Goal: Find specific page/section: Find specific page/section

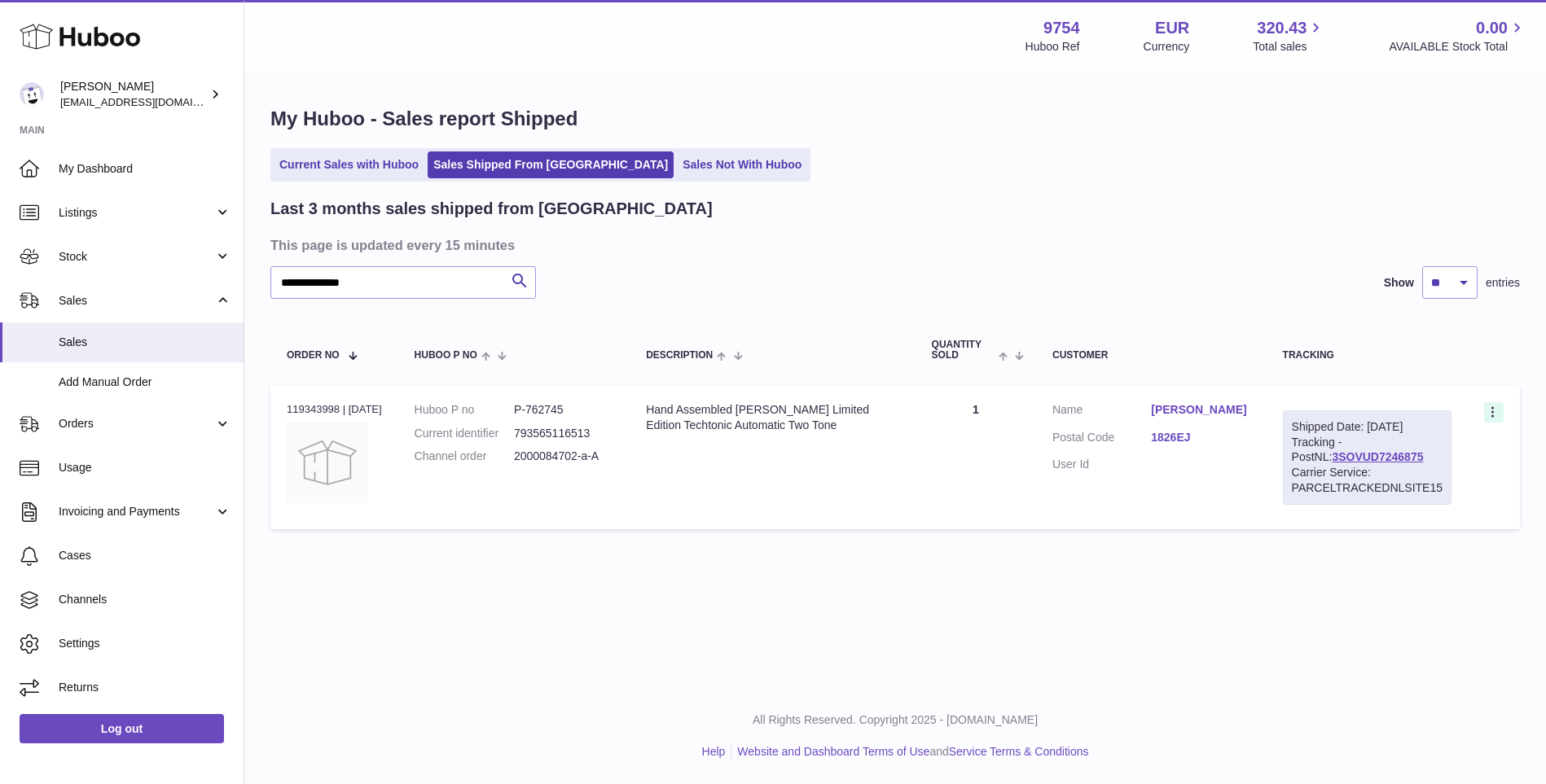
type input "**********"
click at [1492, 411] on icon at bounding box center [1494, 413] width 18 height 16
click at [1410, 474] on li "Duplicate Order" at bounding box center [1422, 484] width 163 height 35
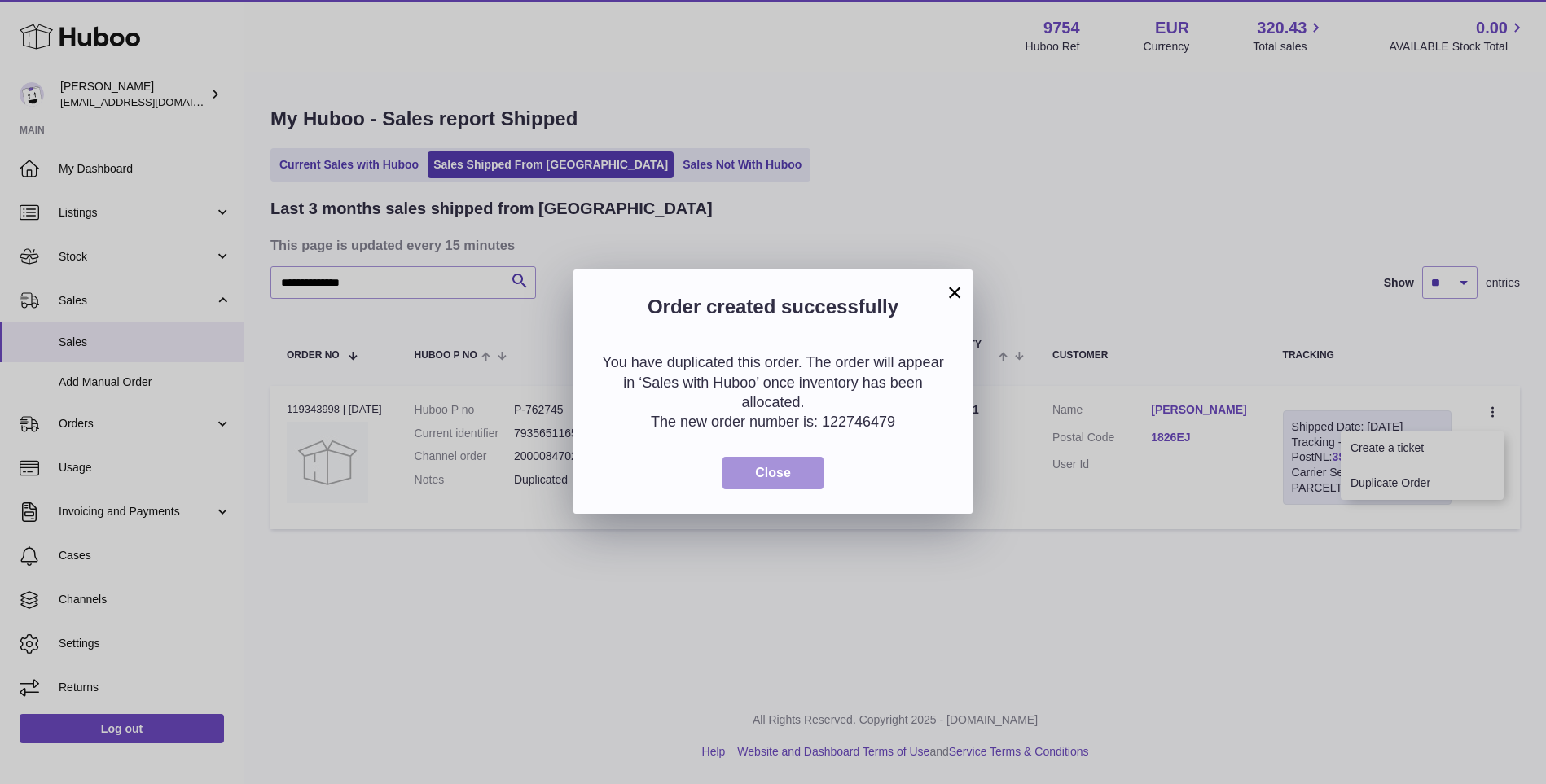
click at [778, 475] on span "Close" at bounding box center [773, 473] width 36 height 14
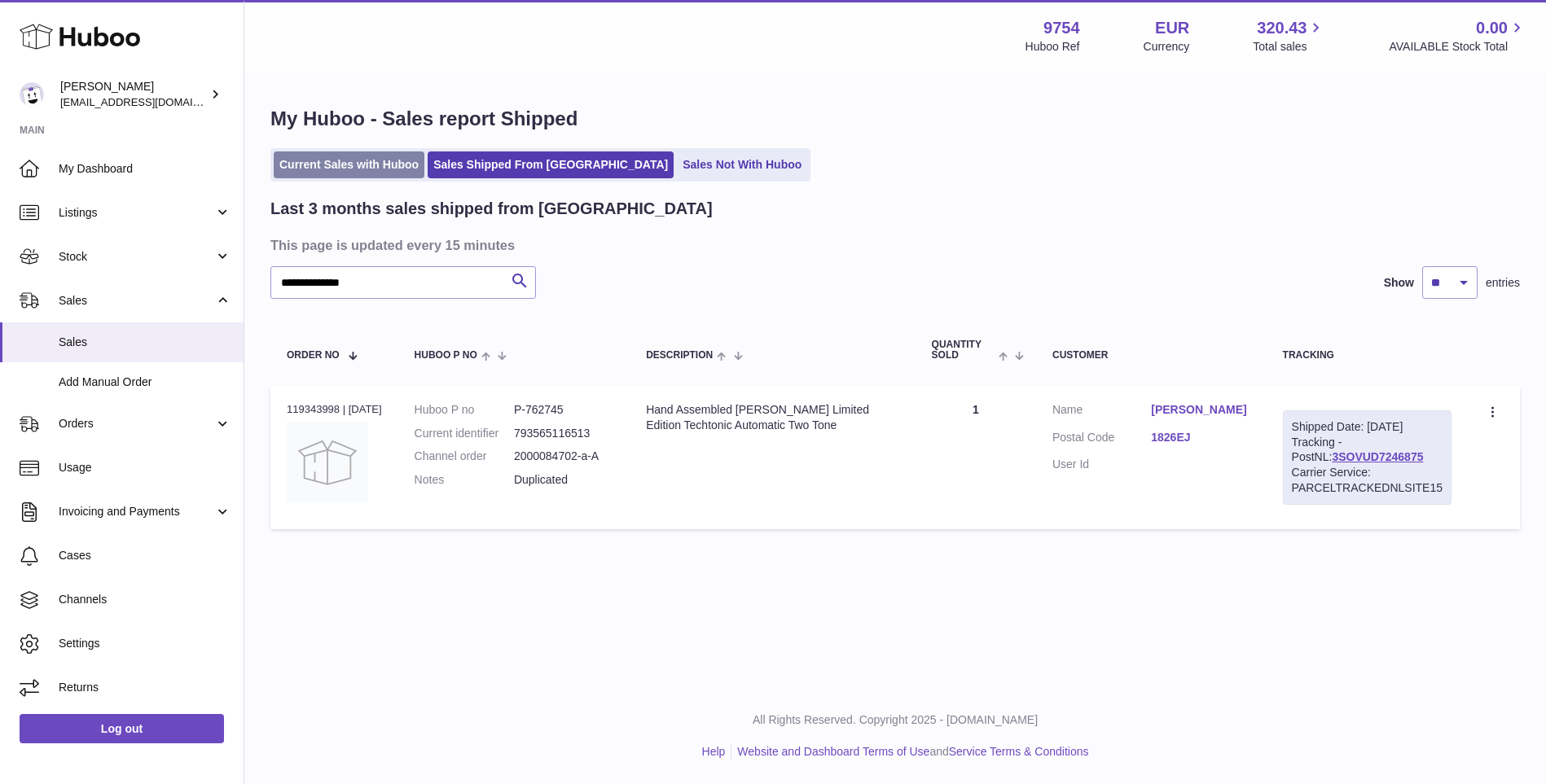
click at [342, 164] on link "Current Sales with Huboo" at bounding box center [349, 165] width 151 height 27
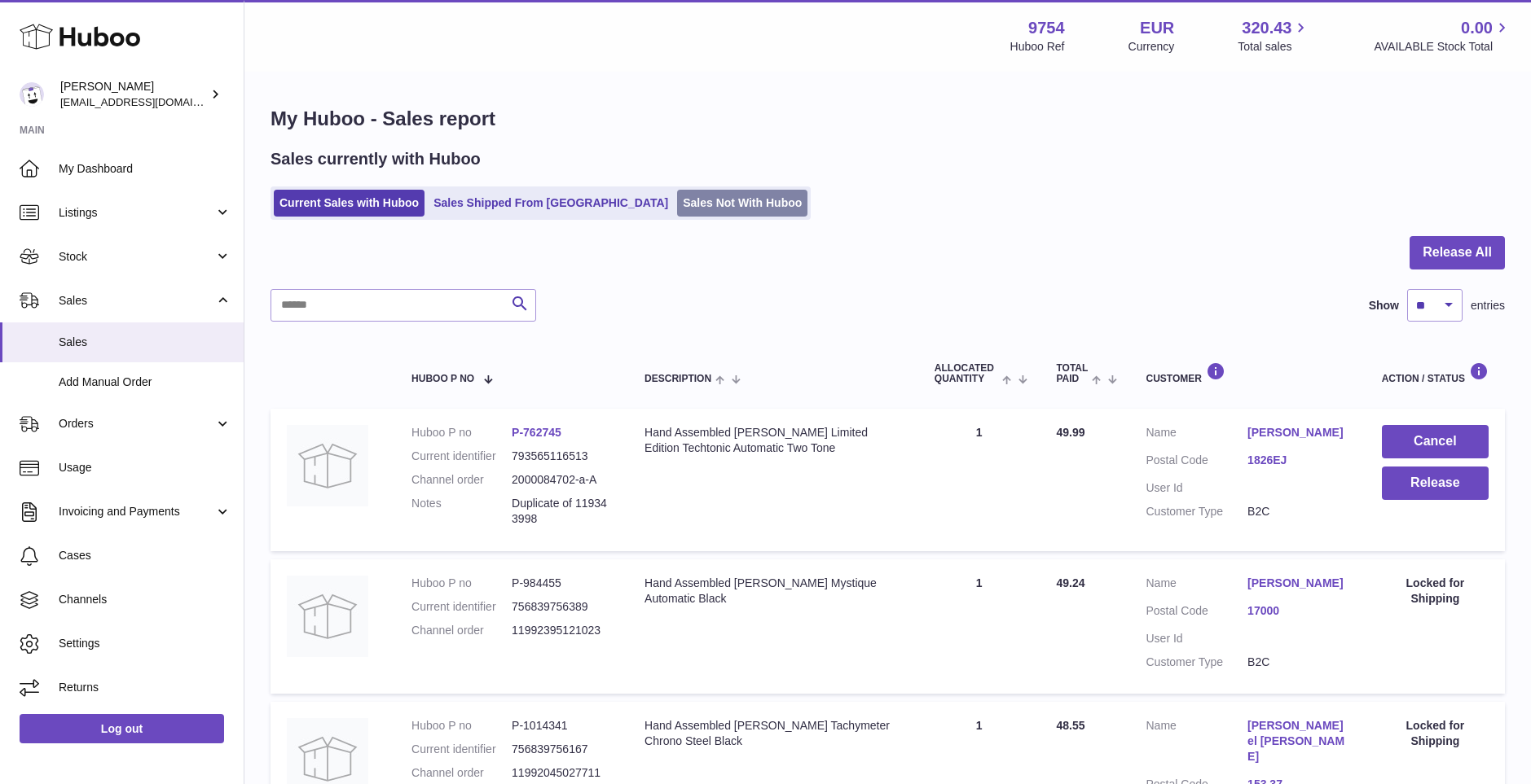
click at [677, 206] on link "Sales Not With Huboo" at bounding box center [742, 204] width 130 height 27
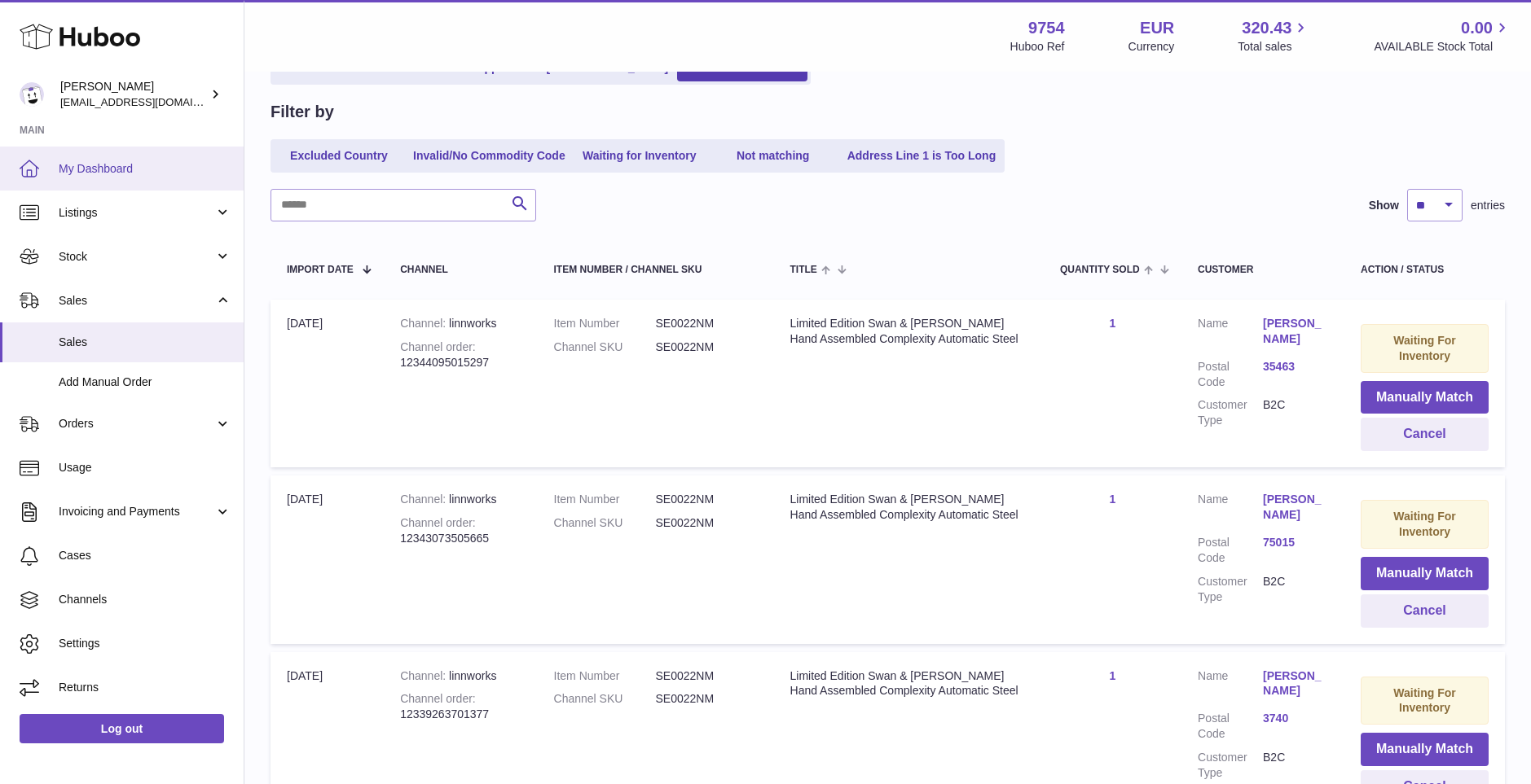
scroll to position [133, 0]
click at [65, 166] on span "My Dashboard" at bounding box center [145, 169] width 173 height 15
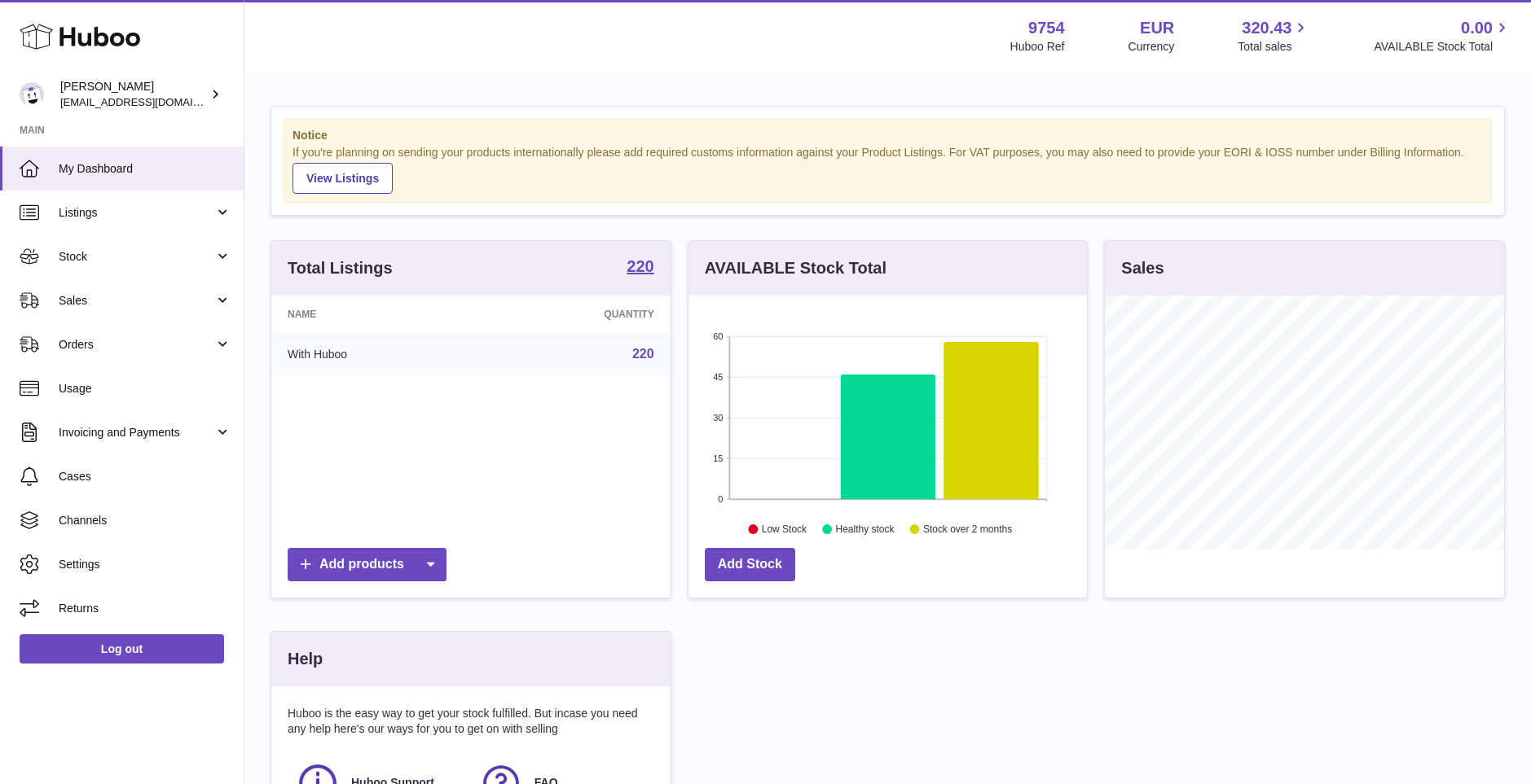
scroll to position [254, 399]
